Goal: Information Seeking & Learning: Learn about a topic

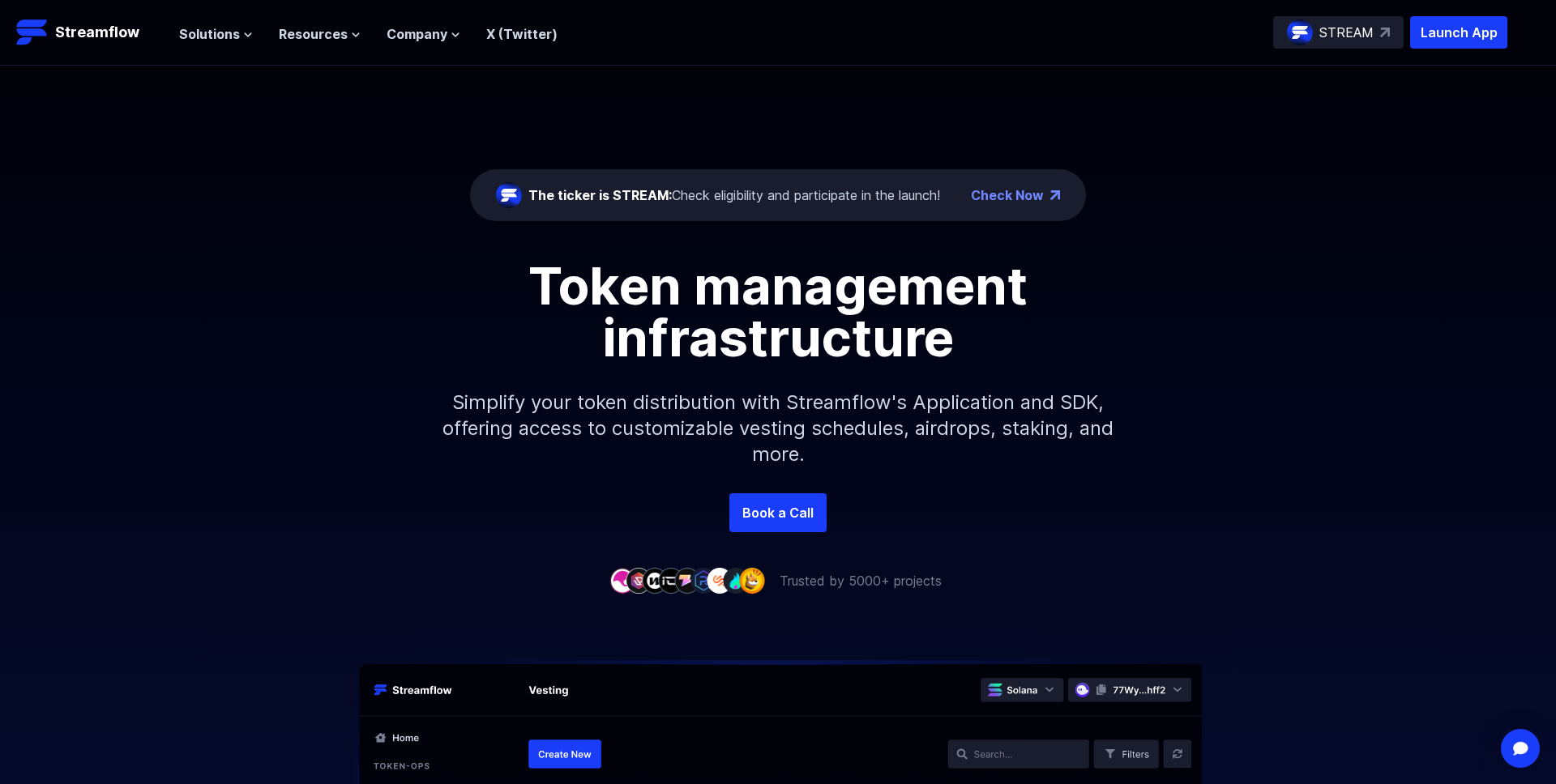
drag, startPoint x: 803, startPoint y: 403, endPoint x: 840, endPoint y: 432, distance: 47.0
click at [839, 432] on p "Simplify your token distribution with Streamflow's Application and SDK, offerin…" at bounding box center [778, 428] width 697 height 130
click at [201, 30] on span "Solutions" at bounding box center [209, 34] width 61 height 20
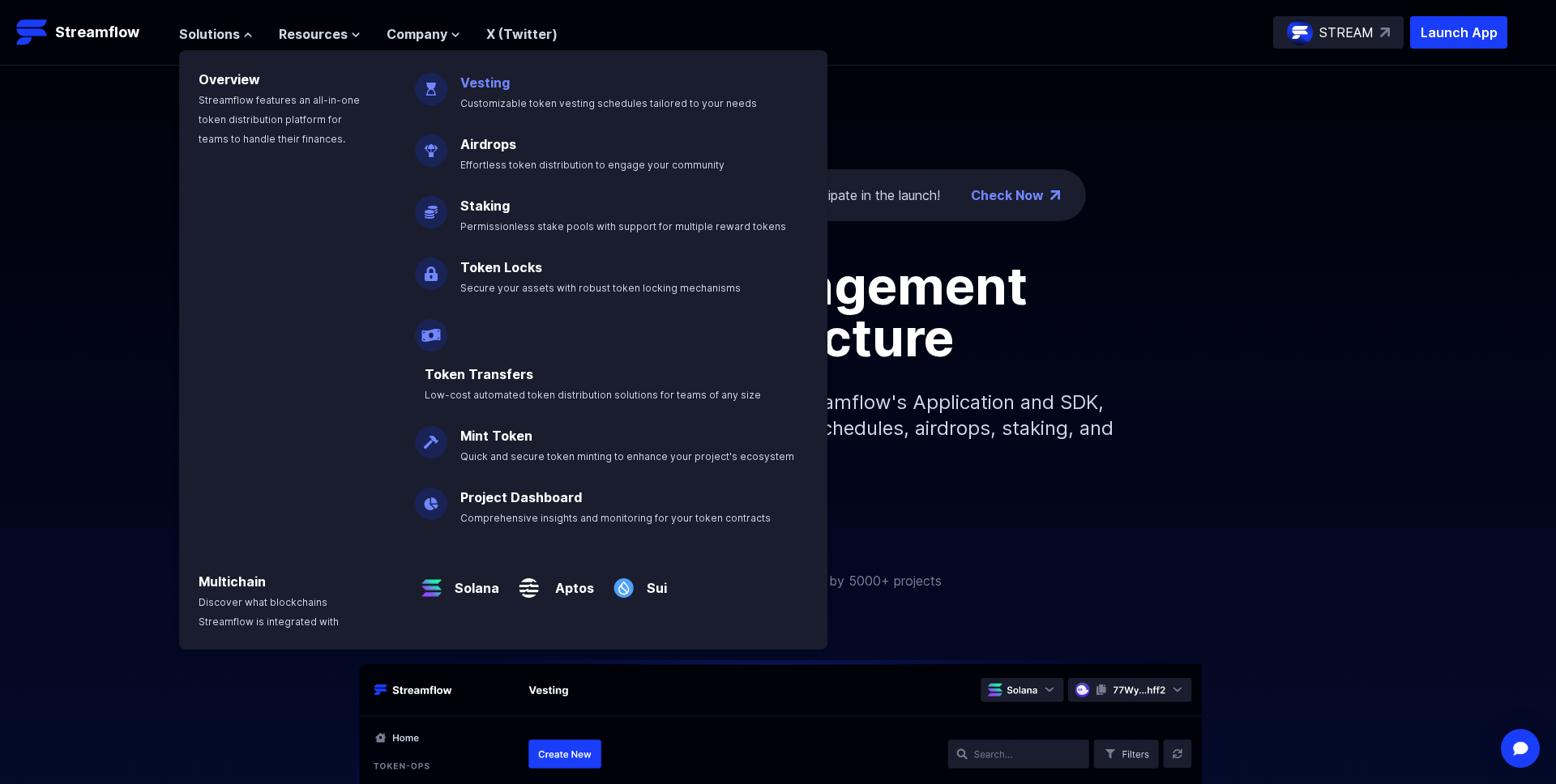
click at [488, 85] on link "Vesting" at bounding box center [485, 83] width 49 height 16
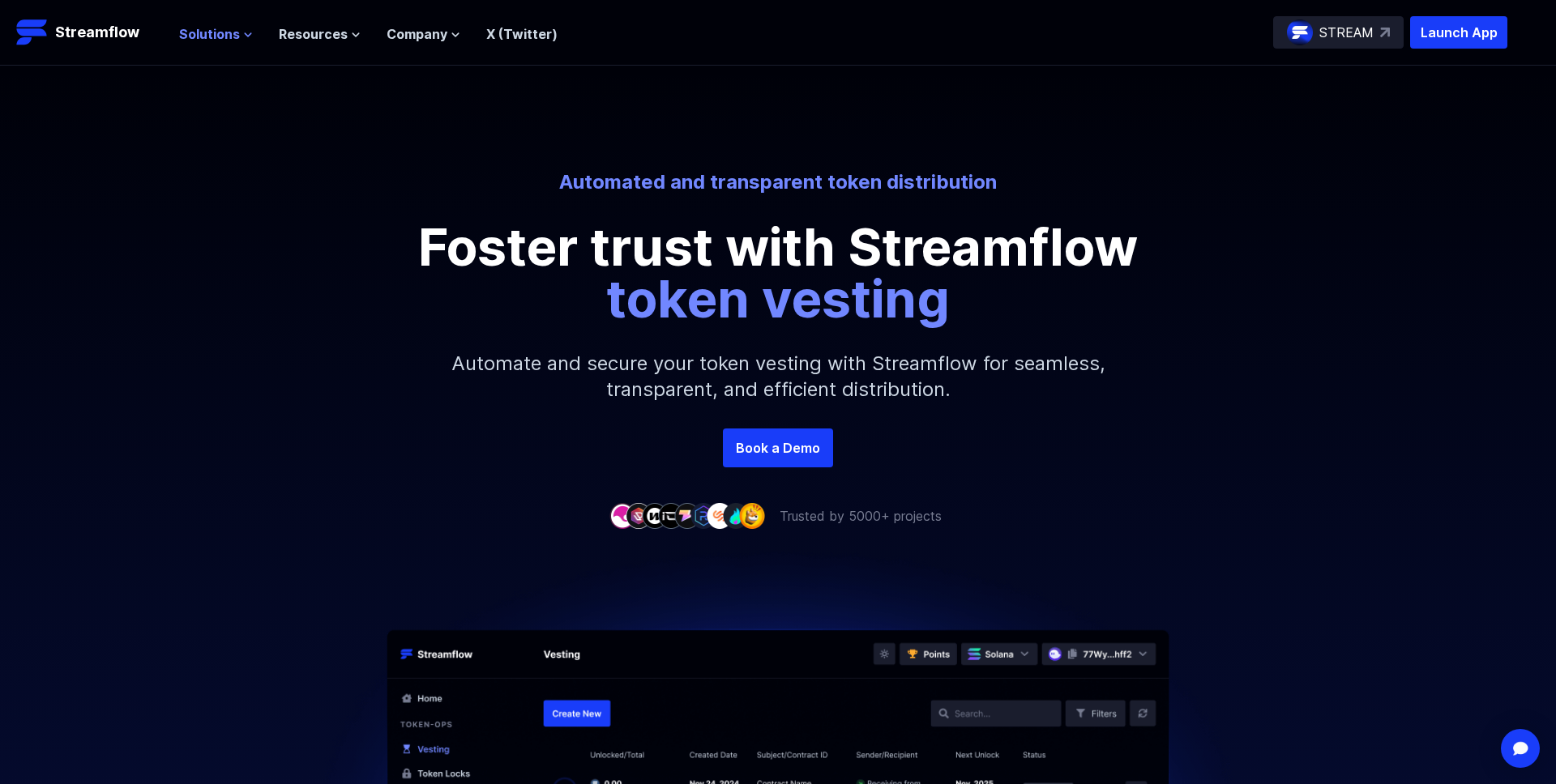
click at [229, 28] on span "Solutions" at bounding box center [209, 34] width 61 height 20
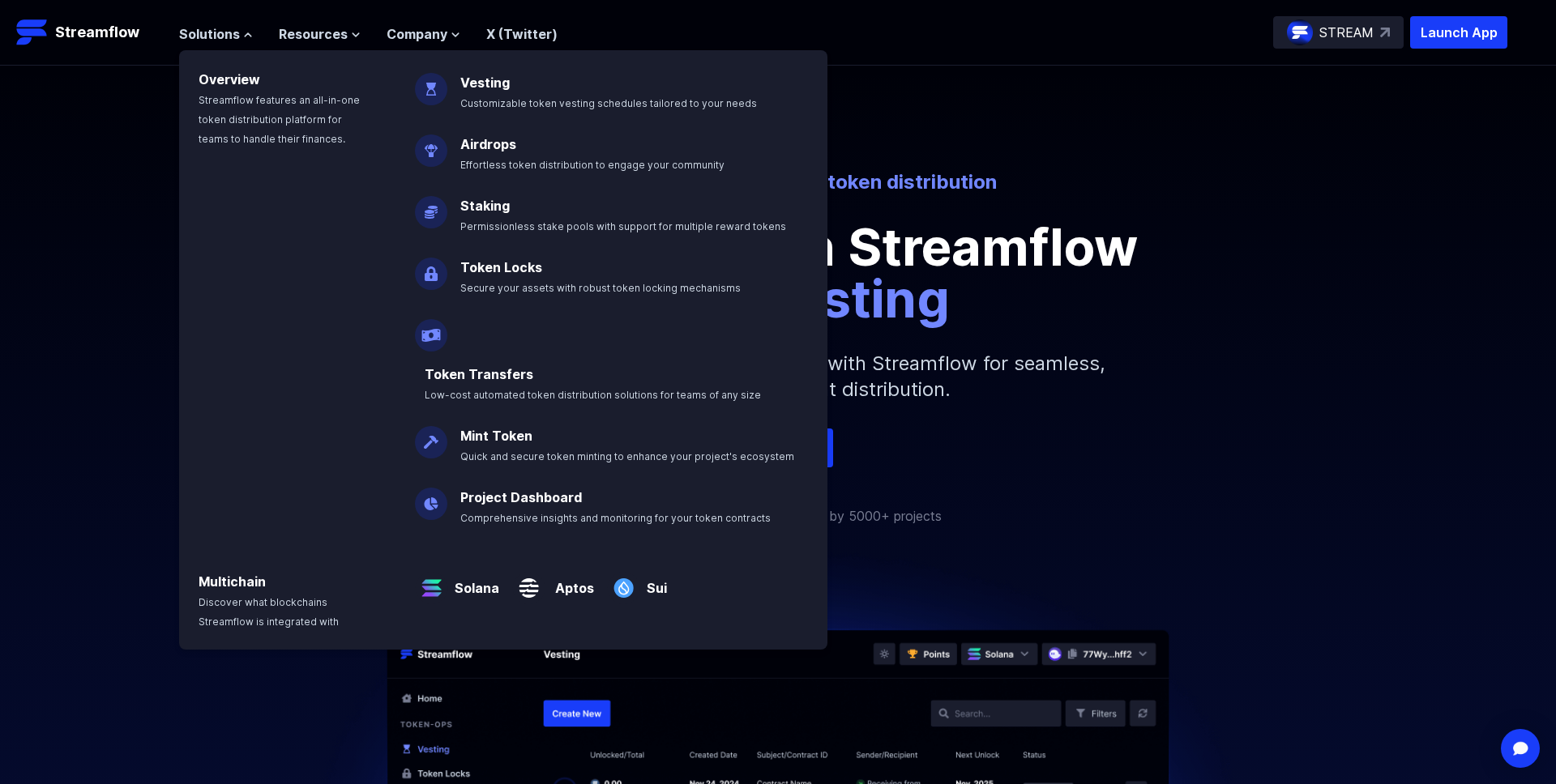
click at [1073, 178] on p "Automated and transparent token distribution" at bounding box center [778, 182] width 897 height 26
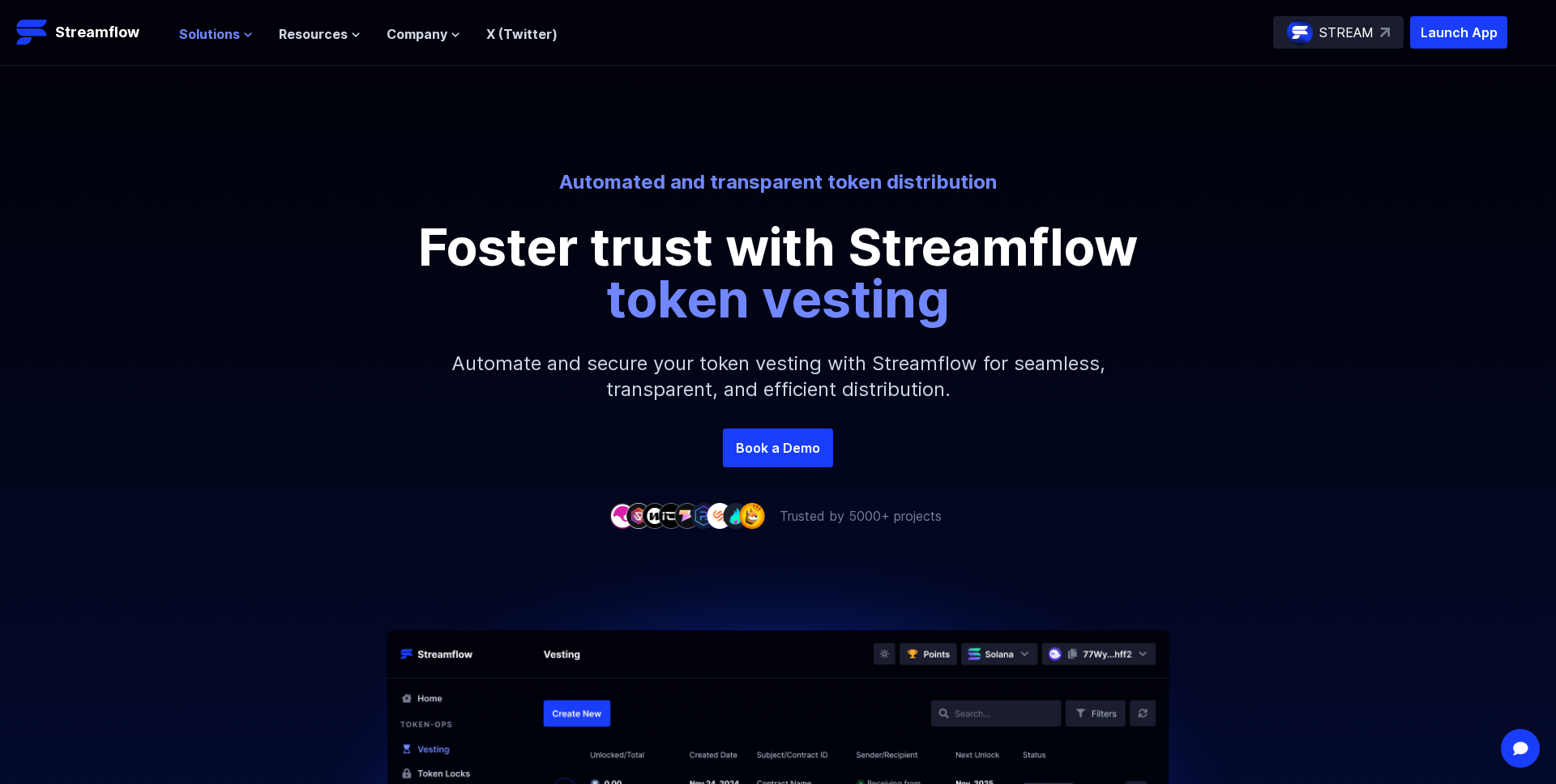
click at [218, 31] on span "Solutions" at bounding box center [209, 34] width 61 height 20
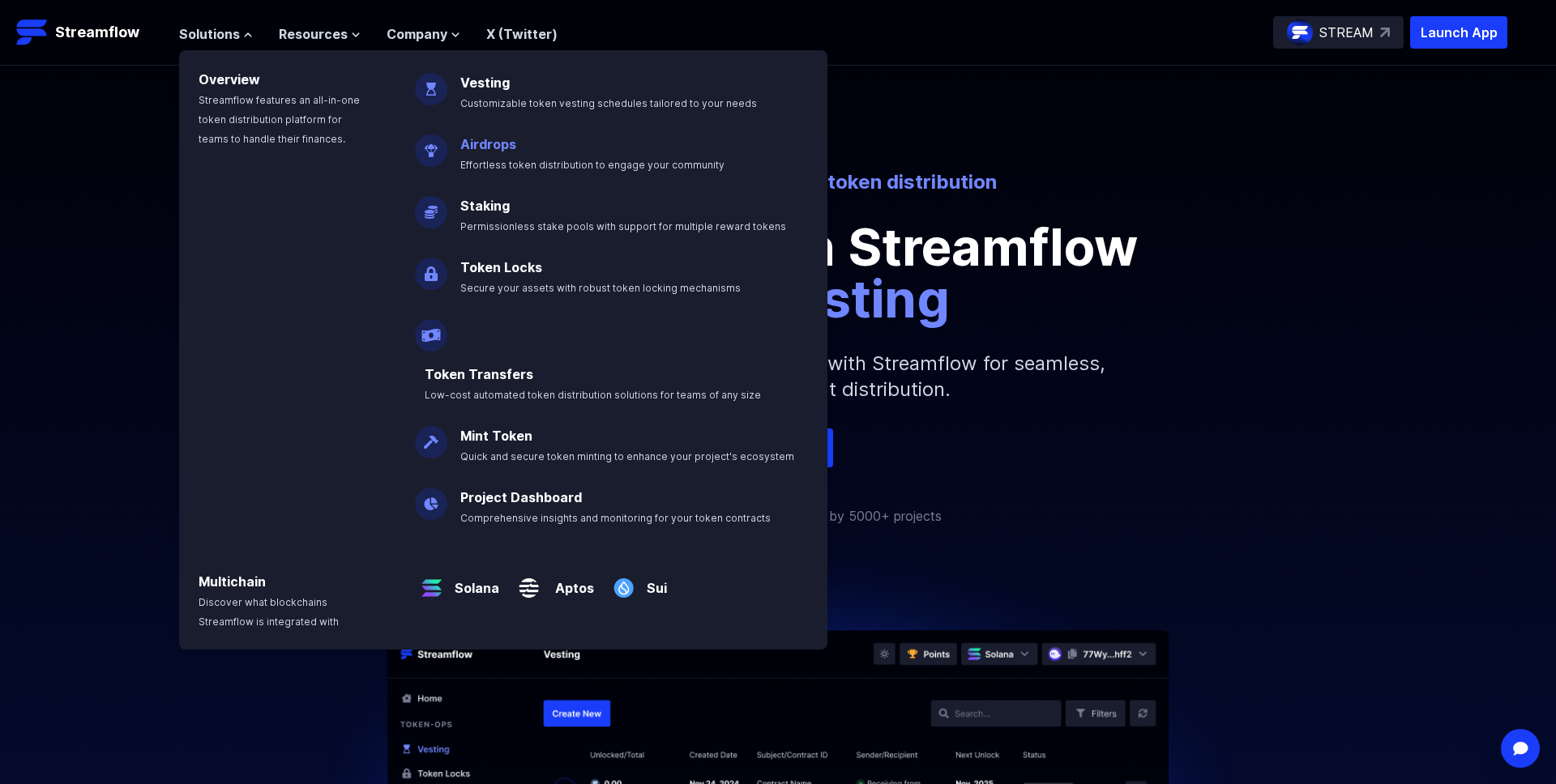
click at [496, 149] on link "Airdrops" at bounding box center [488, 143] width 56 height 16
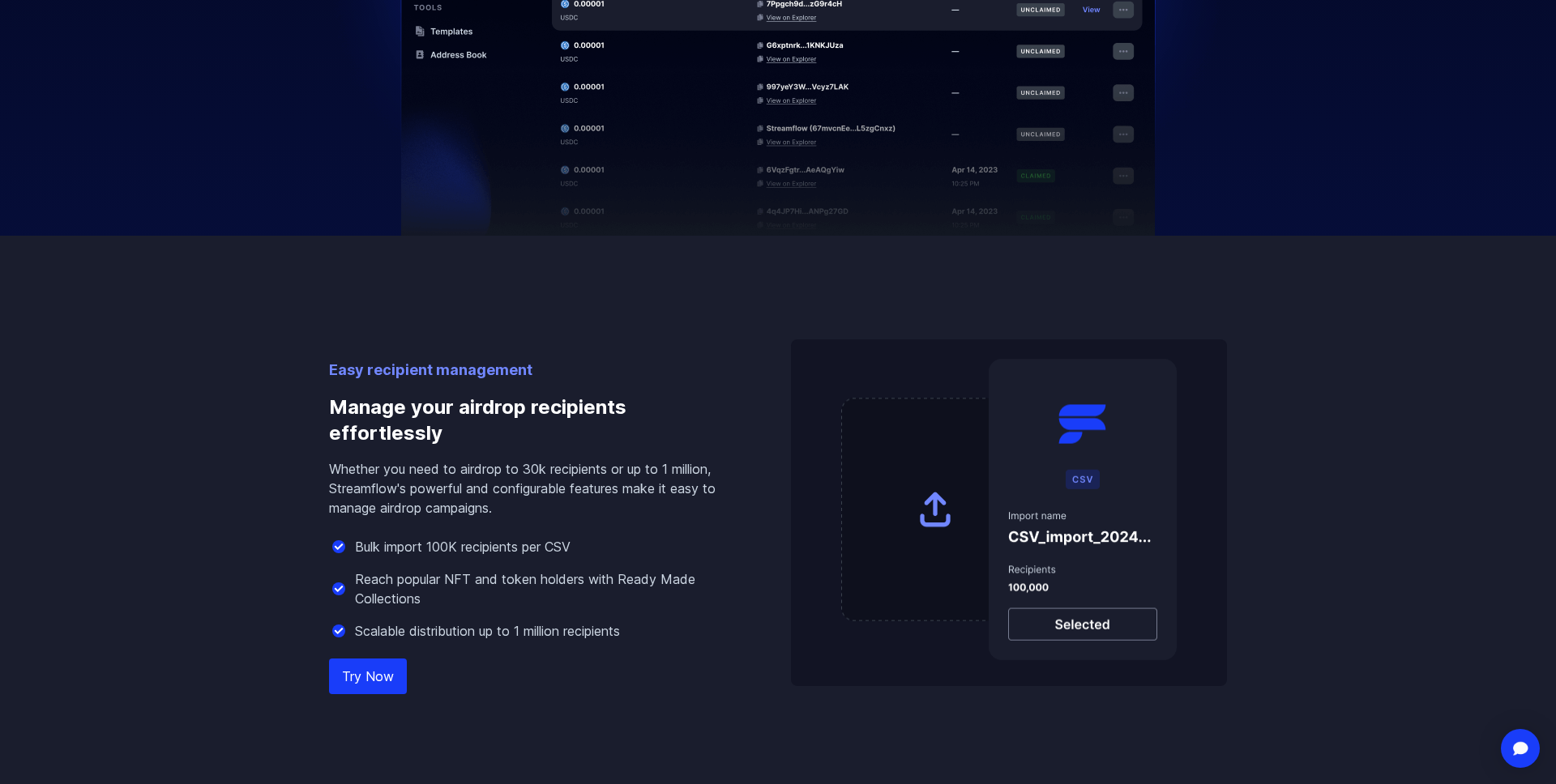
scroll to position [1029, 0]
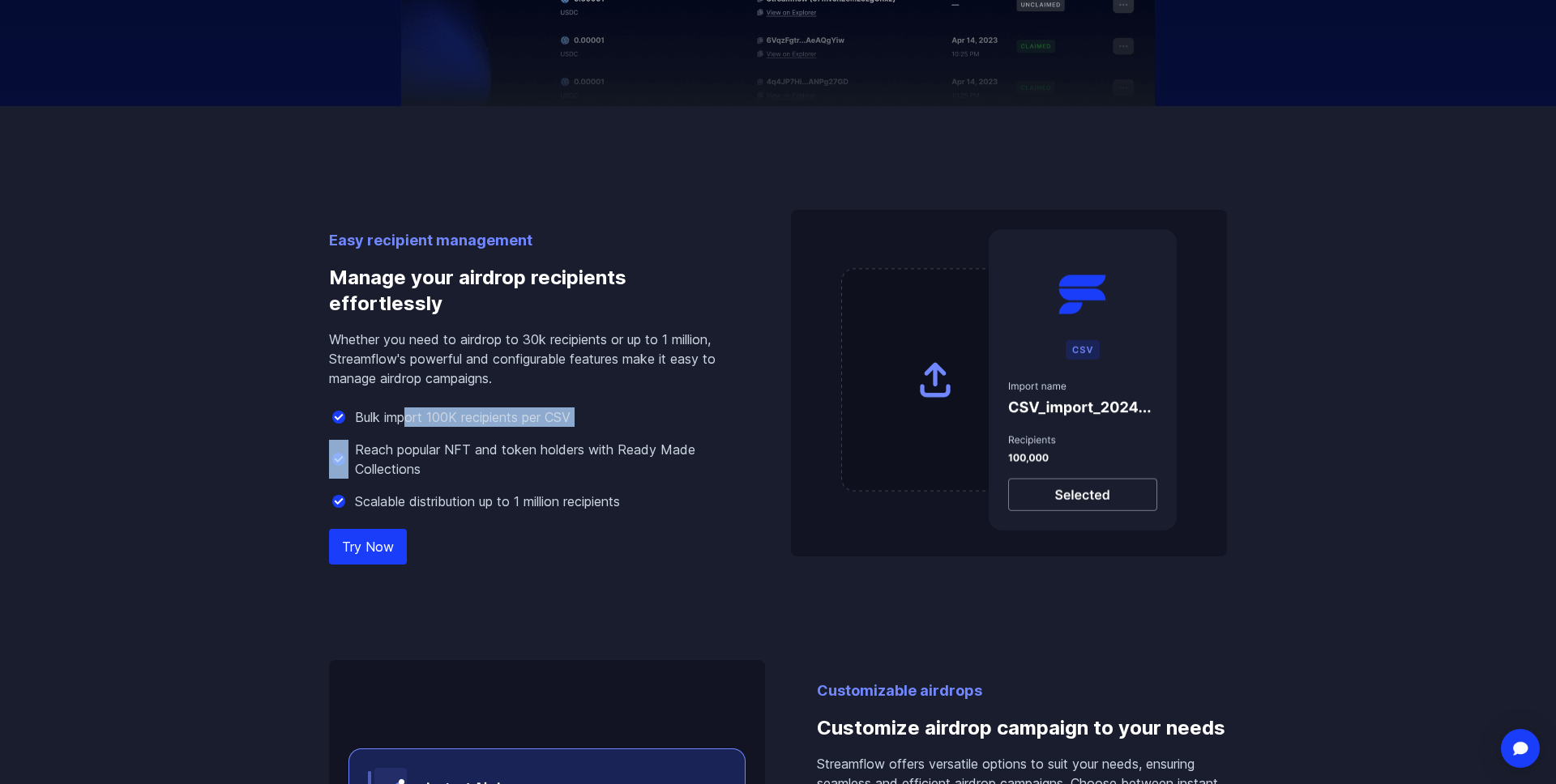
drag, startPoint x: 407, startPoint y: 419, endPoint x: 548, endPoint y: 426, distance: 141.2
click at [548, 426] on div "Bulk import 100K recipients per CSV Reach popular NFT and token holders with Re…" at bounding box center [534, 460] width 410 height 104
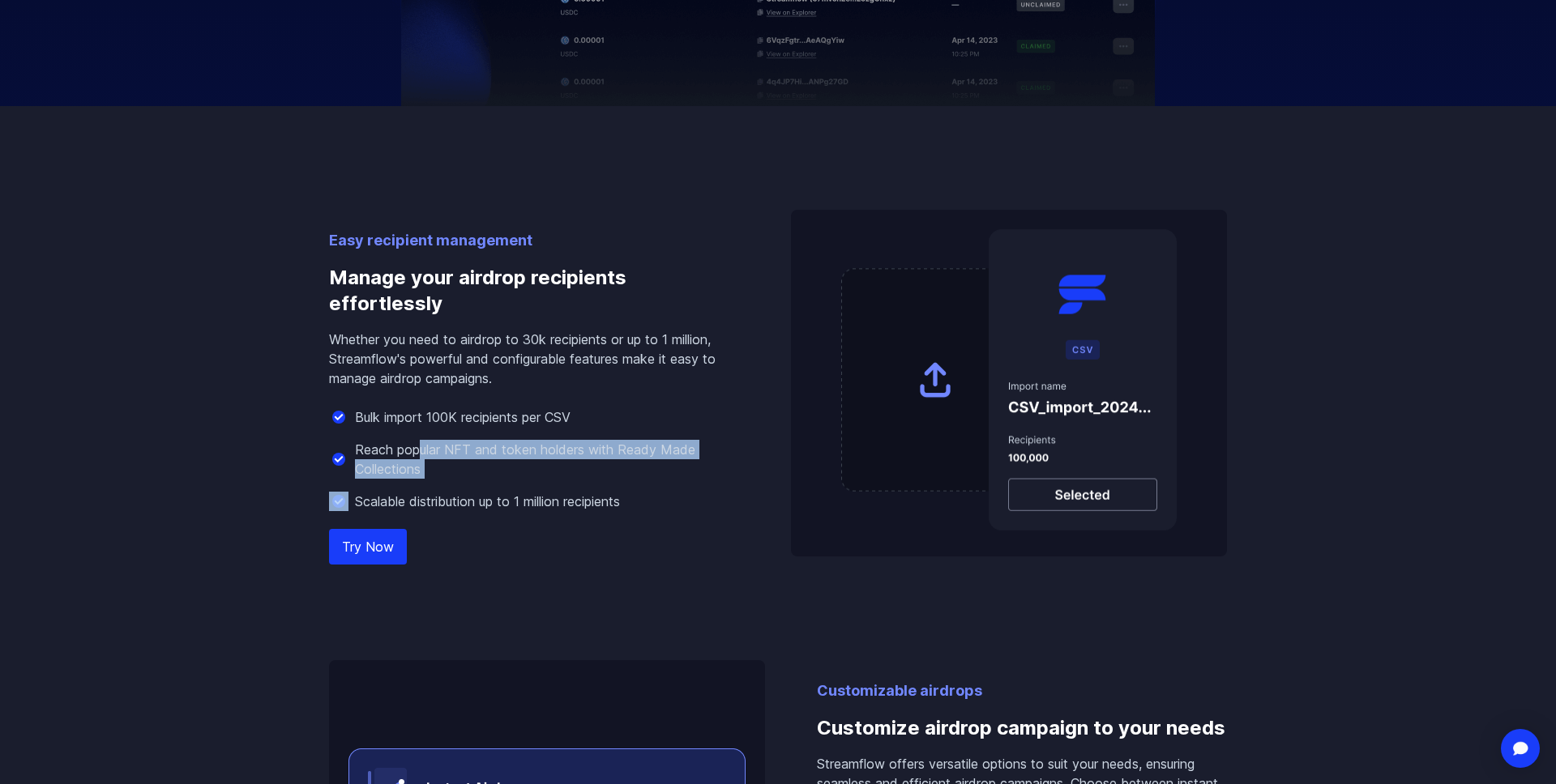
drag, startPoint x: 417, startPoint y: 441, endPoint x: 519, endPoint y: 482, distance: 109.9
click at [519, 482] on div "Bulk import 100K recipients per CSV Reach popular NFT and token holders with Re…" at bounding box center [534, 460] width 410 height 104
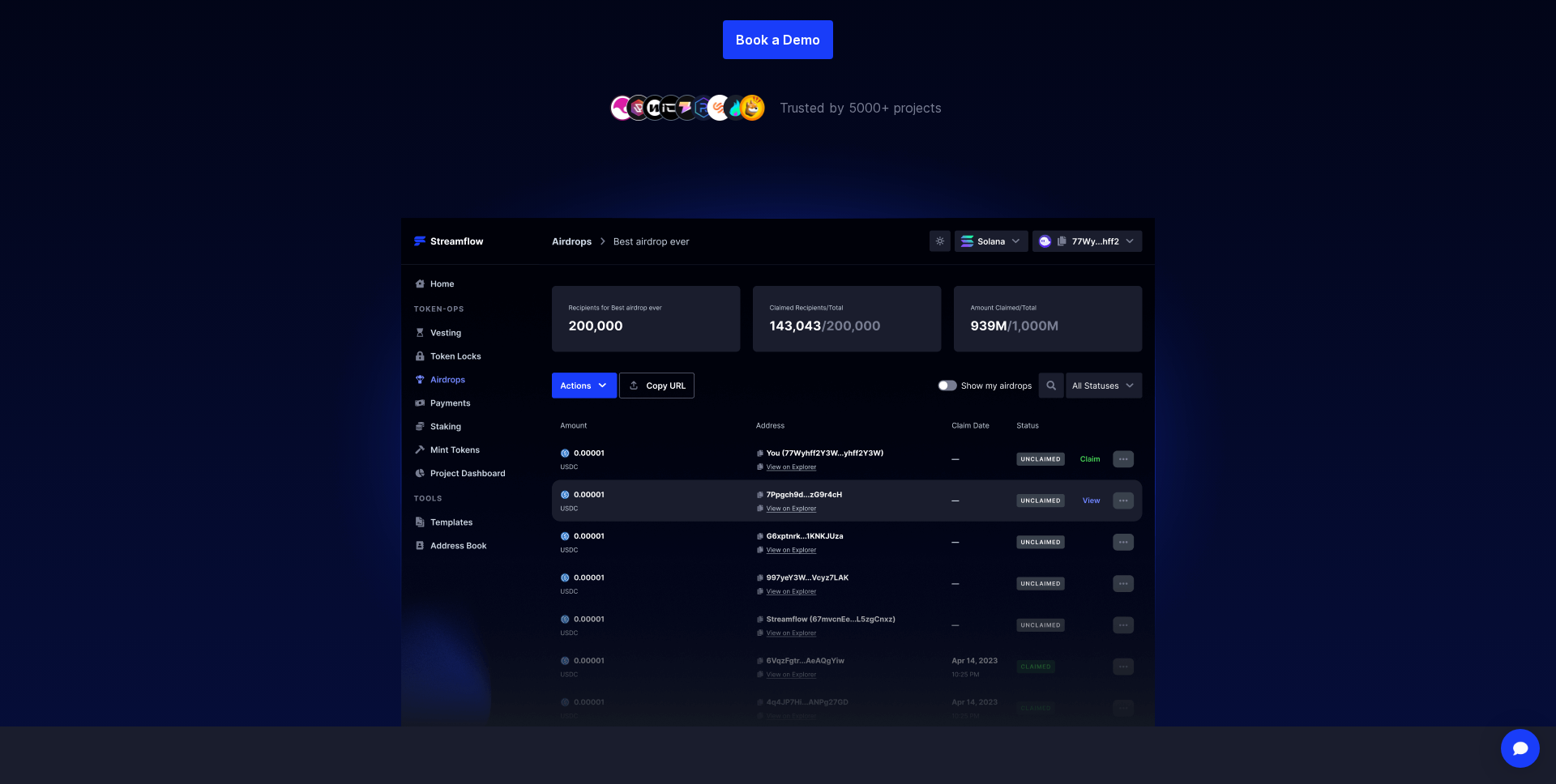
scroll to position [0, 0]
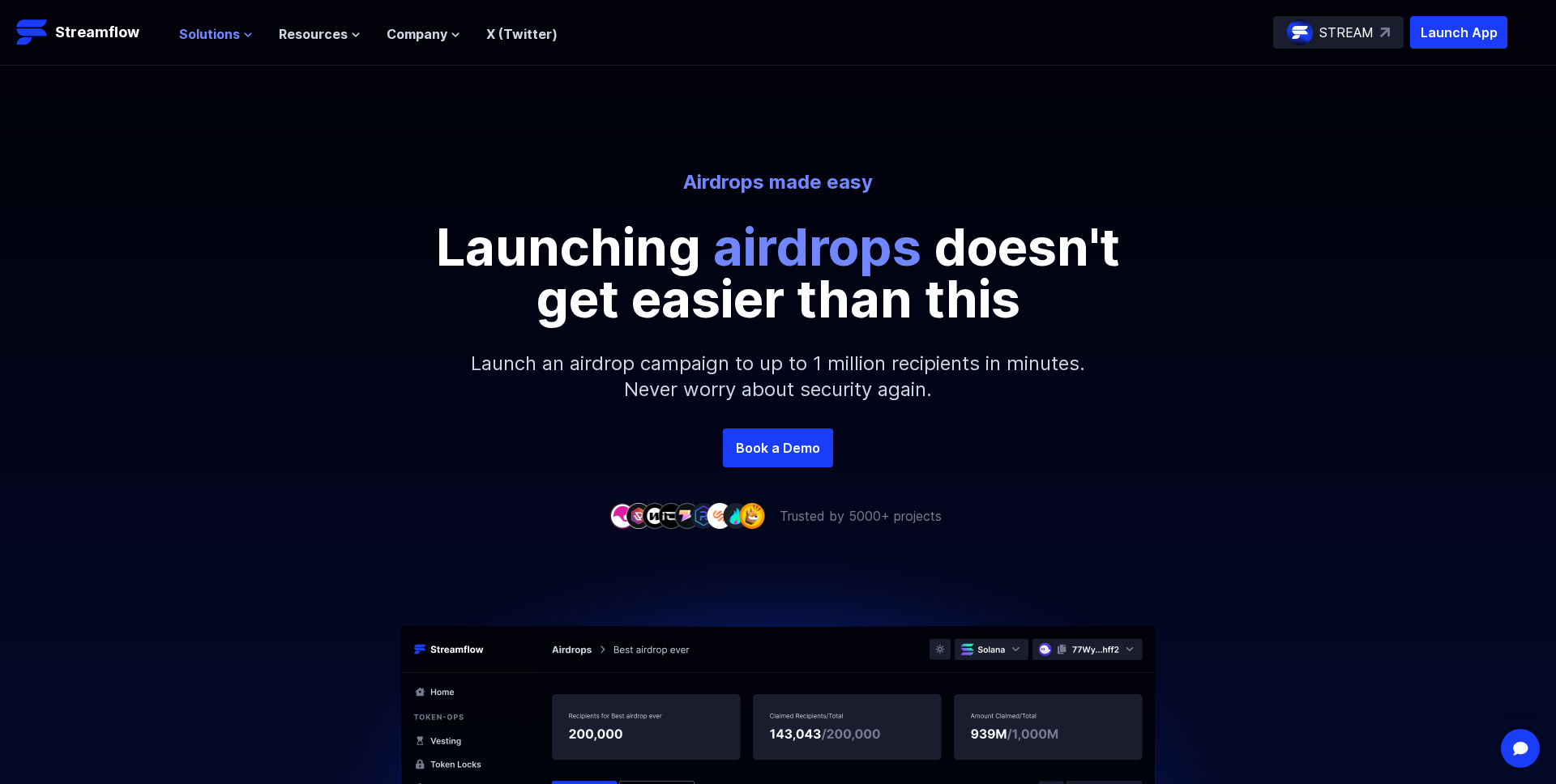
click at [219, 26] on span "Solutions" at bounding box center [209, 34] width 61 height 20
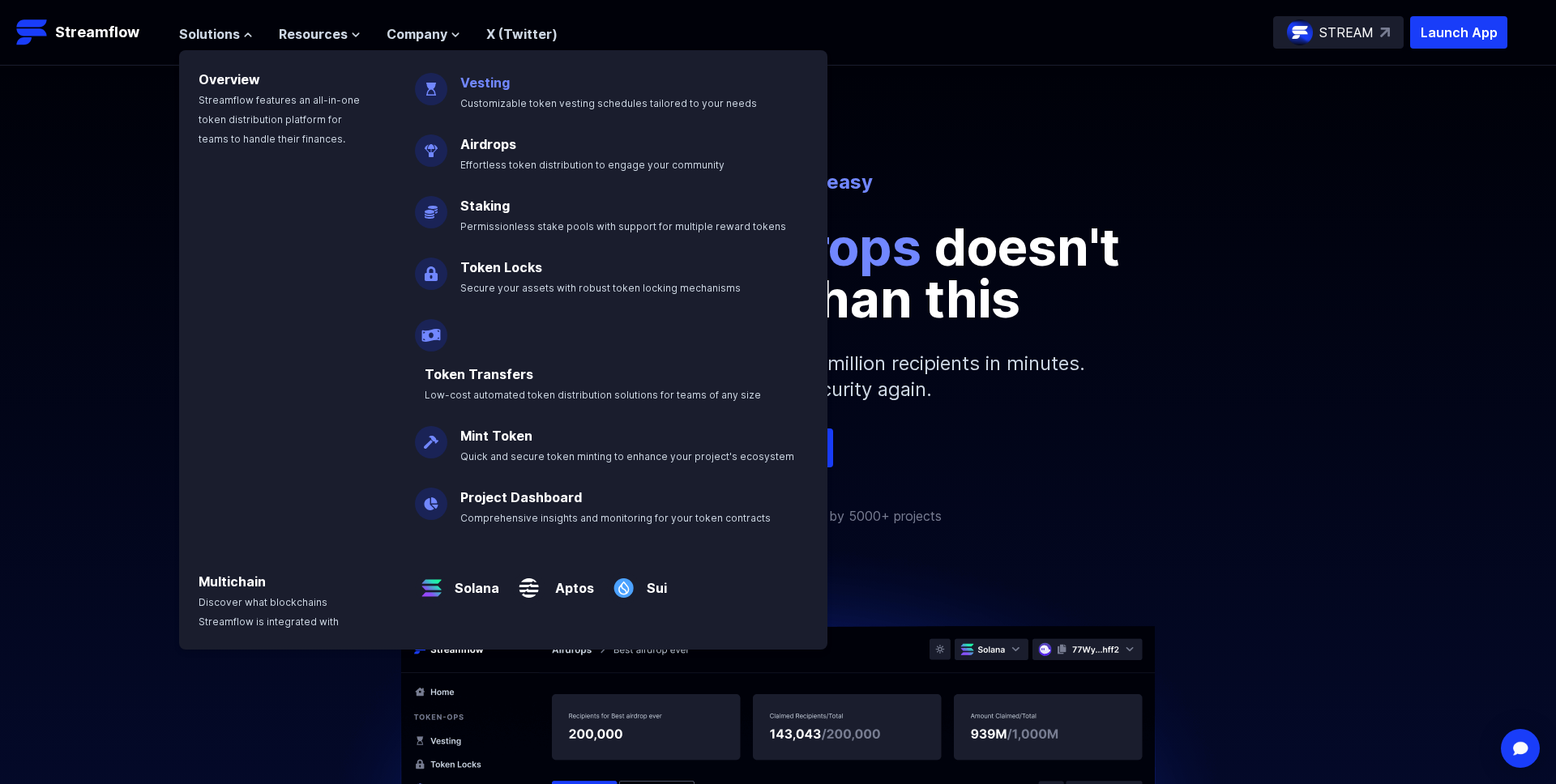
click at [487, 81] on link "Vesting" at bounding box center [485, 83] width 49 height 16
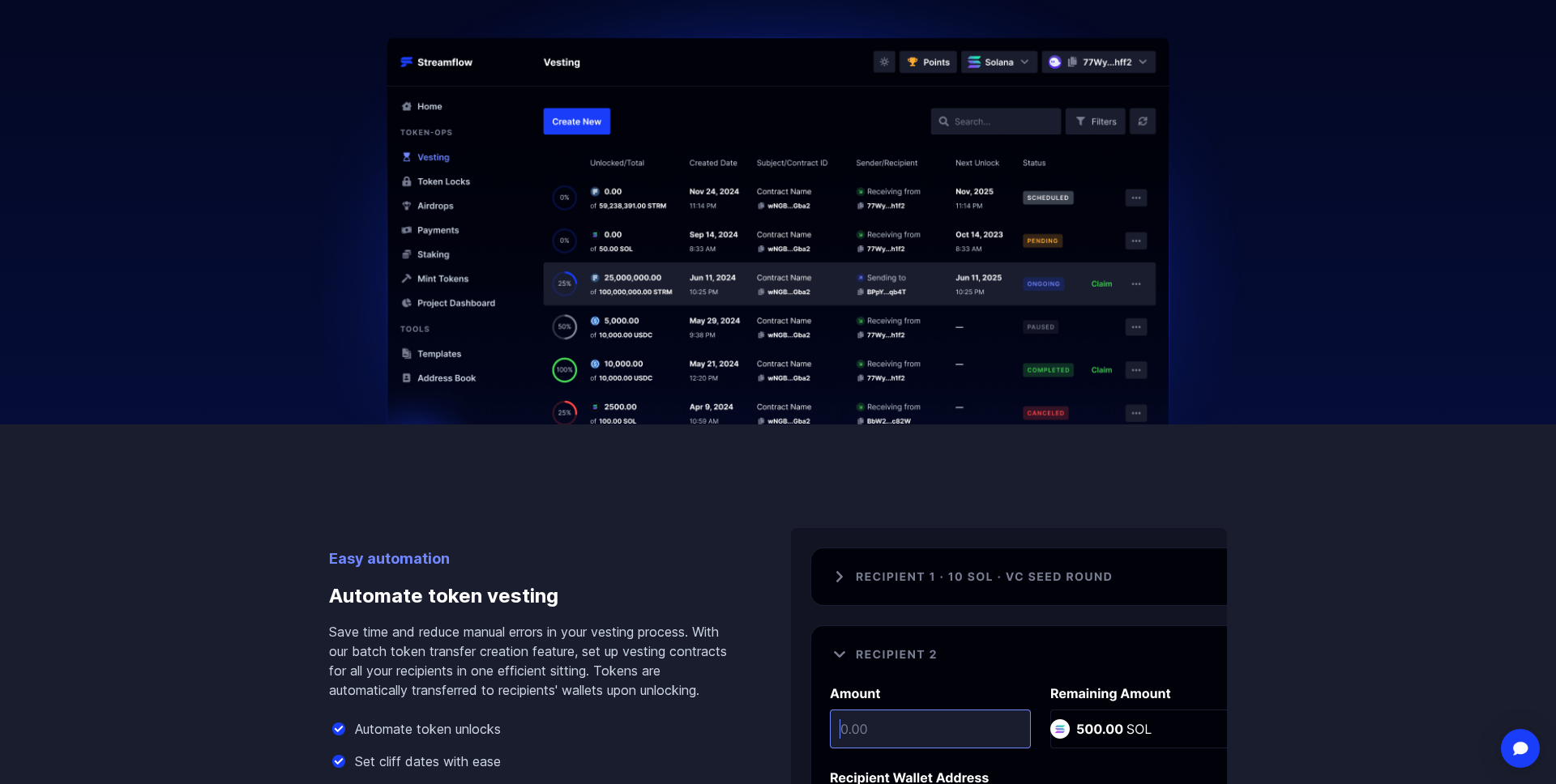
scroll to position [811, 0]
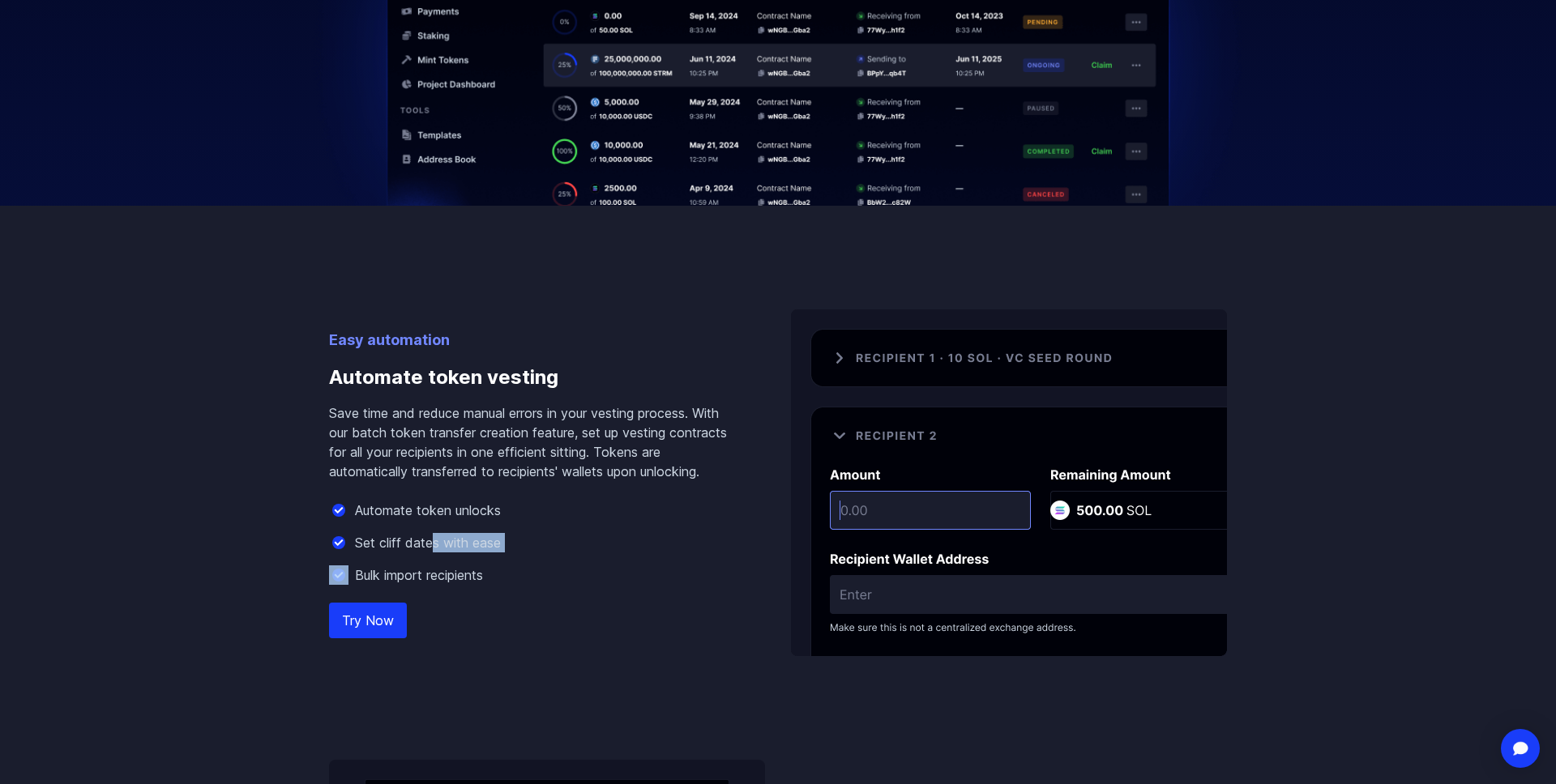
drag, startPoint x: 434, startPoint y: 544, endPoint x: 538, endPoint y: 562, distance: 105.5
click at [538, 564] on div "Automate token unlocks Set cliff dates with ease Bulk import recipients" at bounding box center [534, 542] width 410 height 84
click at [358, 627] on link "Try Now" at bounding box center [368, 620] width 78 height 35
